Goal: Task Accomplishment & Management: Use online tool/utility

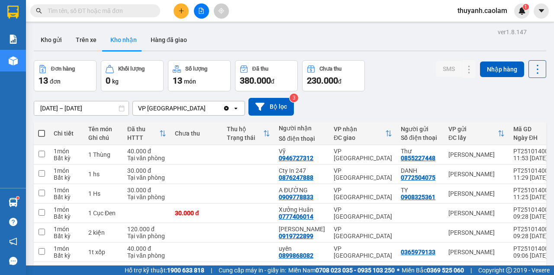
click at [202, 11] on icon "file-add" at bounding box center [201, 11] width 6 height 6
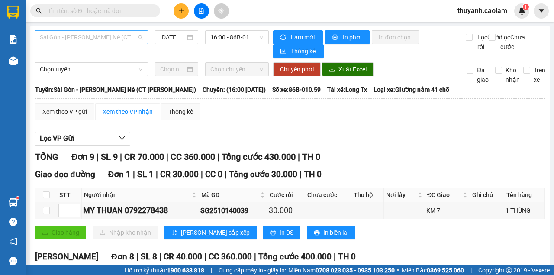
click at [131, 35] on span "Sài Gòn - [PERSON_NAME] Né (CT [PERSON_NAME])" at bounding box center [91, 37] width 103 height 13
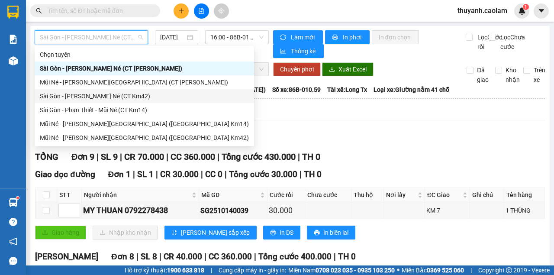
click at [149, 95] on div "Sài Gòn - [PERSON_NAME] Né (CT Km42)" at bounding box center [144, 96] width 209 height 10
type input "[DATE]"
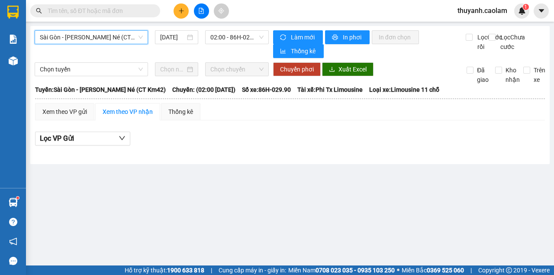
click at [231, 41] on span "02:00 - 86H-029.90" at bounding box center [236, 37] width 53 height 13
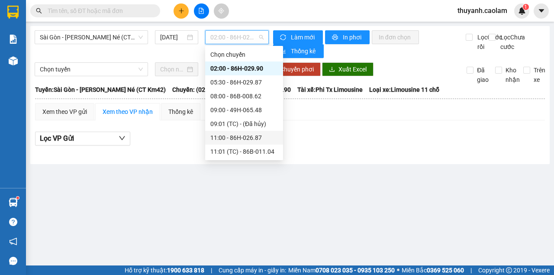
scroll to position [97, 0]
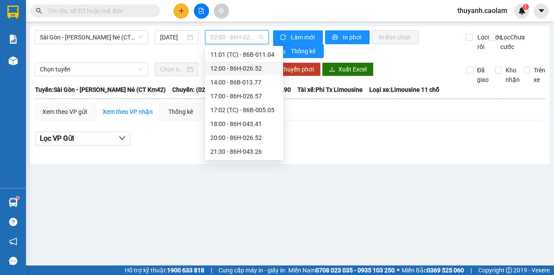
click at [229, 71] on div "12:00 - 86H-026.52" at bounding box center [244, 69] width 68 height 10
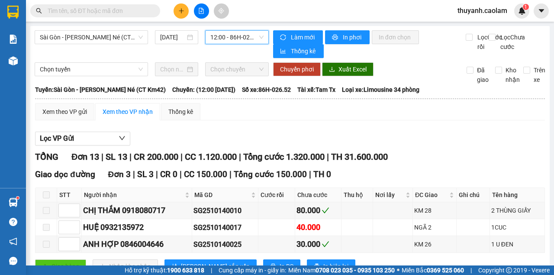
click at [246, 37] on span "12:00 - 86H-026.52" at bounding box center [236, 37] width 53 height 13
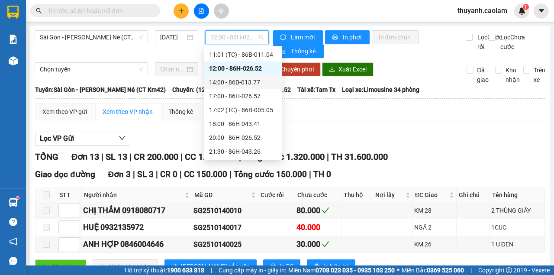
click at [241, 79] on div "14:00 - 86B-013.77" at bounding box center [243, 83] width 68 height 10
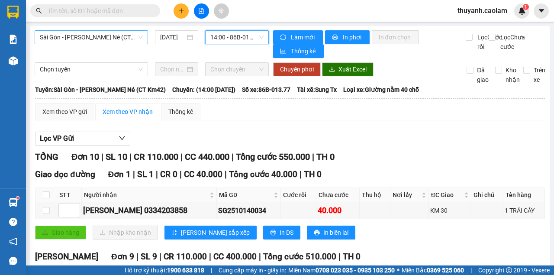
click at [95, 38] on span "Sài Gòn - [PERSON_NAME] Né (CT Km42)" at bounding box center [91, 37] width 103 height 13
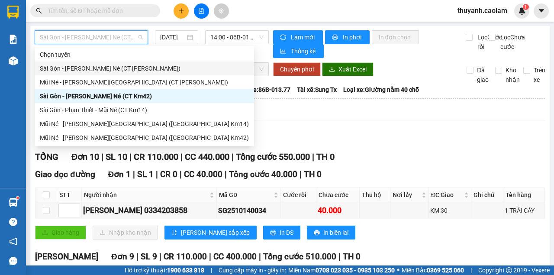
click at [107, 68] on div "Sài Gòn - [PERSON_NAME] Né (CT [PERSON_NAME])" at bounding box center [144, 69] width 209 height 10
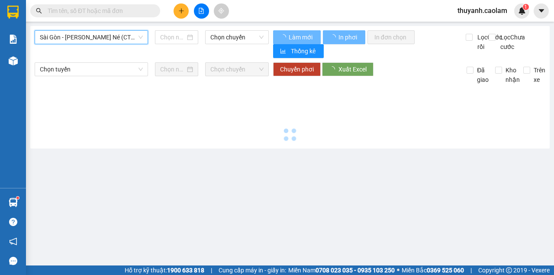
type input "[DATE]"
